Goal: Check status: Check status

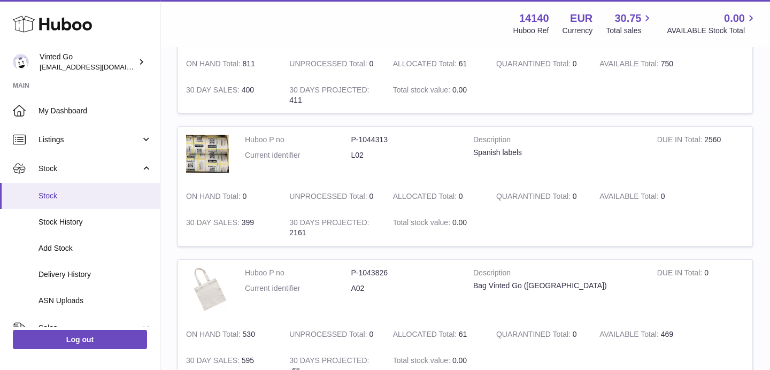
click at [56, 199] on span "Stock" at bounding box center [94, 196] width 113 height 10
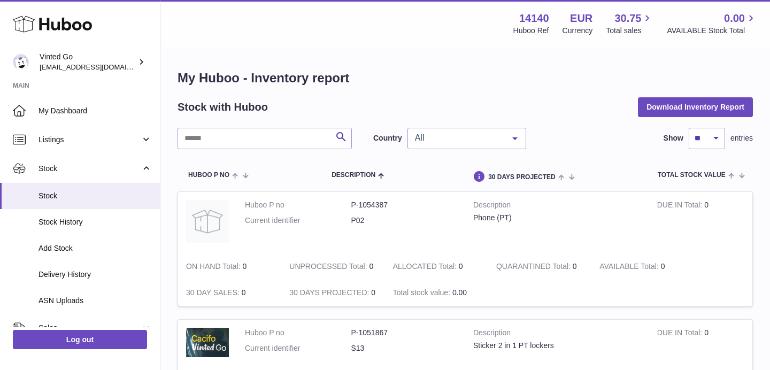
scroll to position [4, 0]
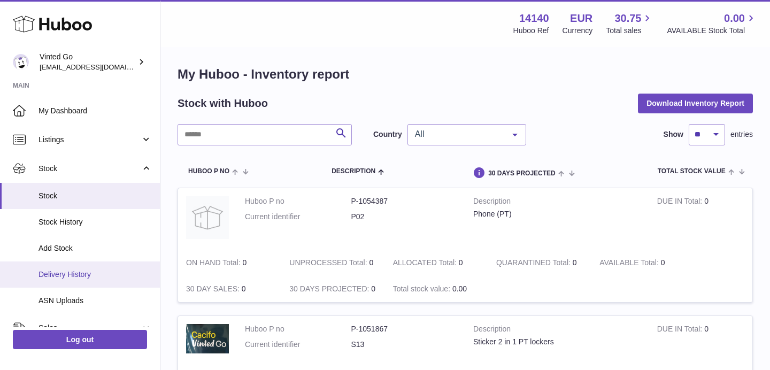
click at [90, 270] on span "Delivery History" at bounding box center [94, 274] width 113 height 10
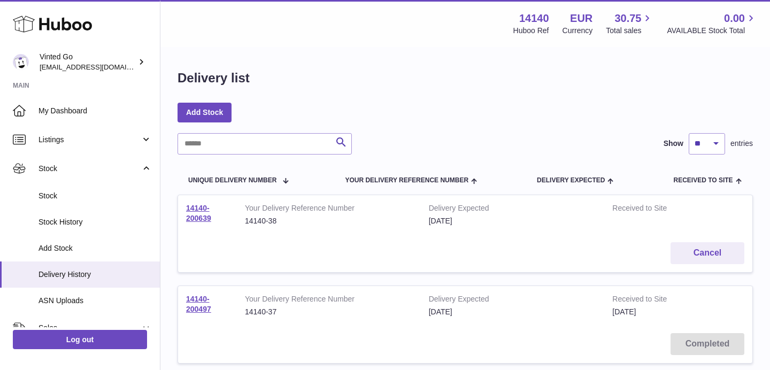
click at [202, 213] on td "14140-200639" at bounding box center [207, 214] width 59 height 39
click at [201, 222] on td "14140-200639" at bounding box center [207, 214] width 59 height 39
click at [204, 219] on link "14140-200639" at bounding box center [198, 213] width 25 height 19
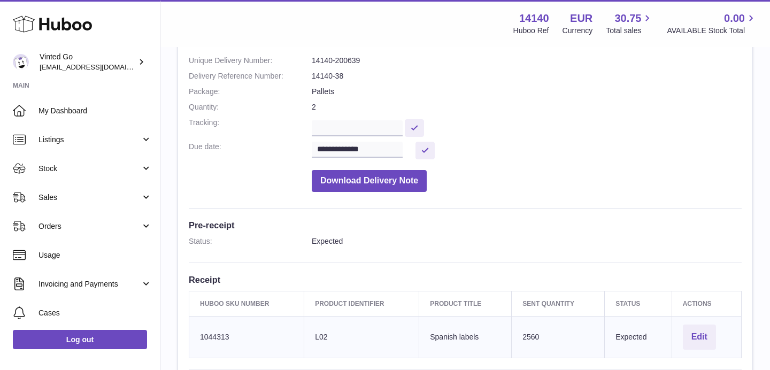
scroll to position [151, 0]
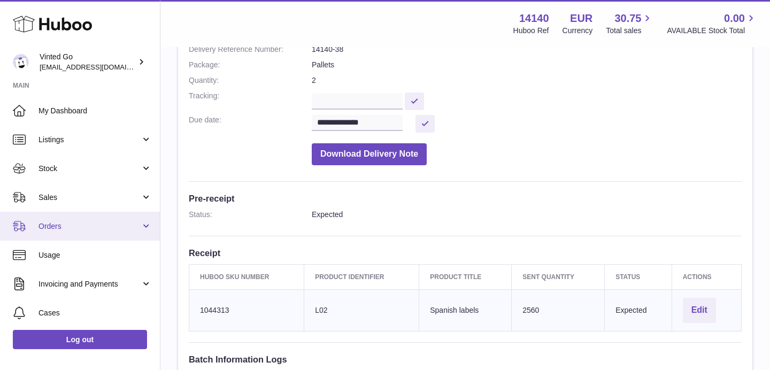
click at [105, 221] on span "Orders" at bounding box center [89, 226] width 102 height 10
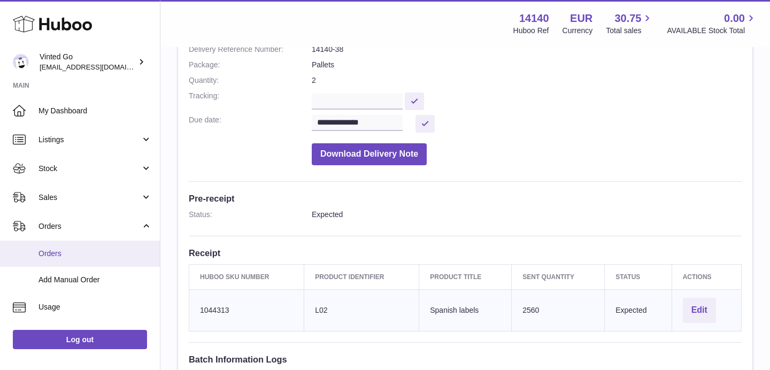
click at [97, 261] on link "Orders" at bounding box center [80, 254] width 160 height 26
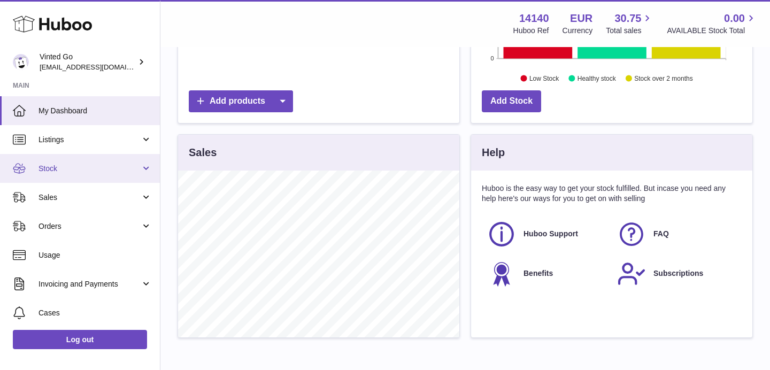
scroll to position [271, 0]
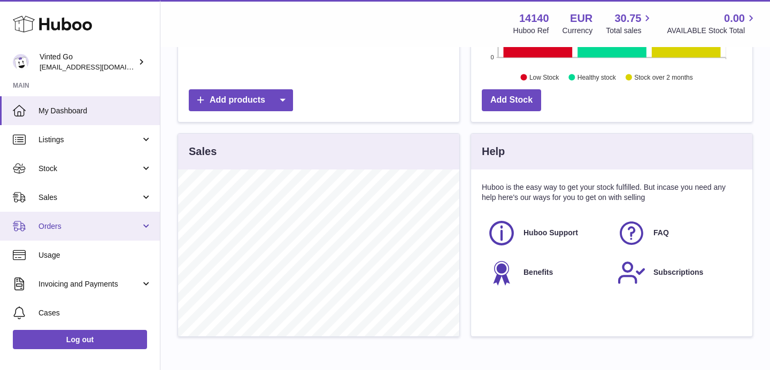
click at [88, 225] on span "Orders" at bounding box center [89, 226] width 102 height 10
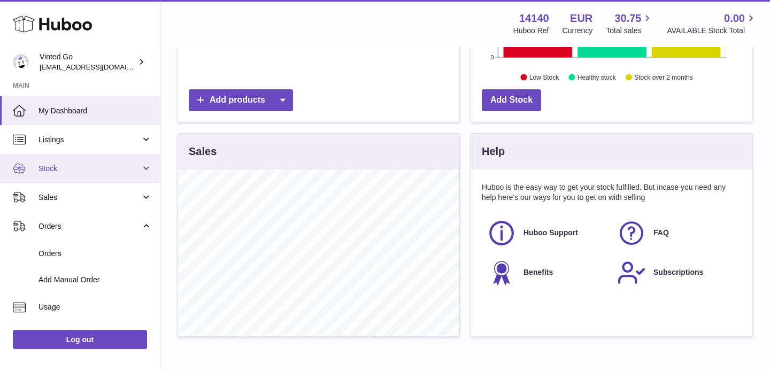
click at [73, 174] on link "Stock" at bounding box center [80, 168] width 160 height 29
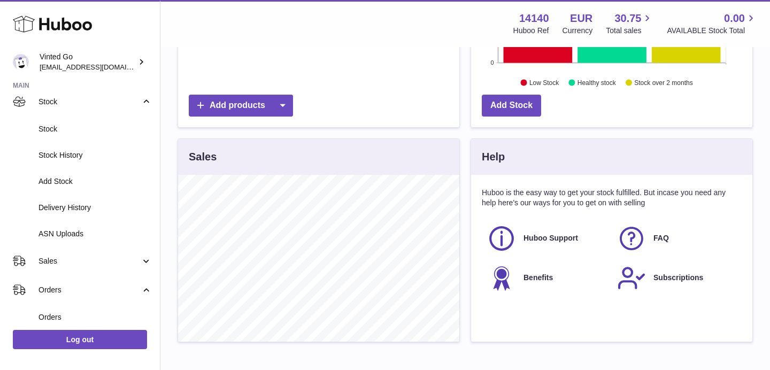
scroll to position [264, 0]
